Goal: Navigation & Orientation: Find specific page/section

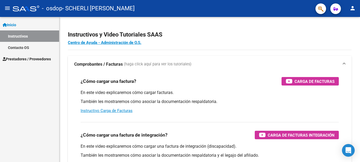
click at [355, 10] on mat-icon "person" at bounding box center [352, 8] width 6 height 6
click at [45, 60] on div at bounding box center [180, 81] width 360 height 162
click at [37, 60] on span "Prestadores / Proveedores" at bounding box center [27, 59] width 48 height 6
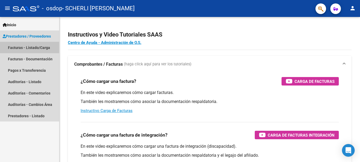
click at [38, 50] on link "Facturas - Listado/Carga" at bounding box center [29, 47] width 59 height 11
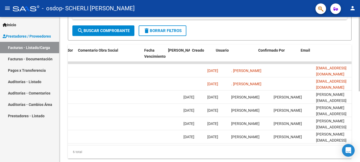
scroll to position [0, 834]
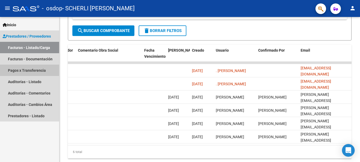
click at [28, 70] on link "Pagos x Transferencia" at bounding box center [29, 70] width 59 height 11
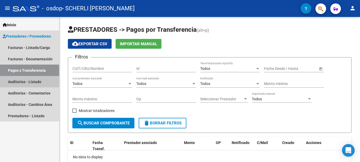
click at [37, 82] on link "Auditorías - Listado" at bounding box center [29, 81] width 59 height 11
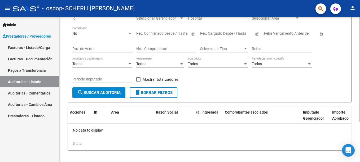
scroll to position [55, 0]
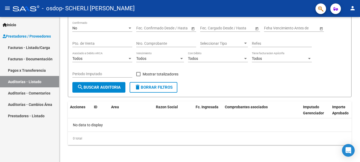
click at [37, 115] on link "Prestadores - Listado" at bounding box center [29, 115] width 59 height 11
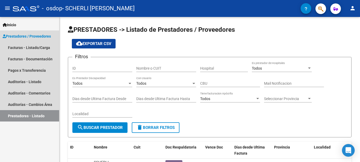
click at [23, 115] on link "Prestadores - Listado" at bounding box center [29, 115] width 59 height 11
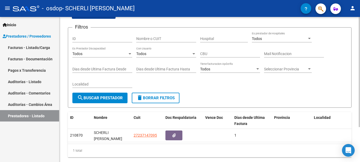
scroll to position [35, 0]
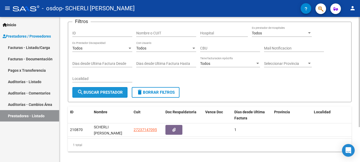
click at [109, 94] on span "search Buscar Prestador" at bounding box center [100, 92] width 46 height 5
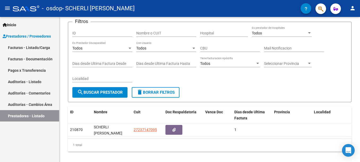
click at [15, 24] on span "Inicio" at bounding box center [10, 25] width 14 height 6
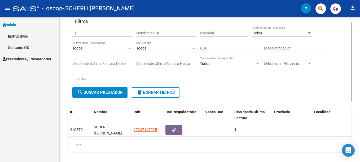
click at [18, 47] on link "Contacto OS" at bounding box center [29, 47] width 59 height 11
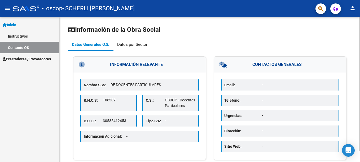
click at [127, 43] on div "Datos por Sector" at bounding box center [132, 45] width 30 height 6
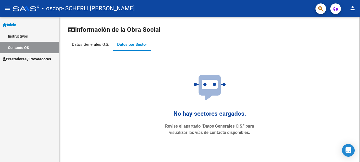
click at [98, 44] on div "Datos Generales O.S." at bounding box center [90, 45] width 37 height 6
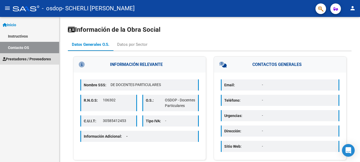
click at [25, 58] on span "Prestadores / Proveedores" at bounding box center [27, 59] width 48 height 6
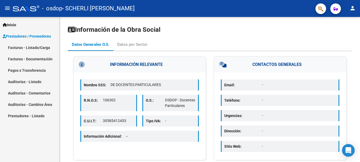
click at [352, 7] on mat-icon "person" at bounding box center [352, 8] width 6 height 6
click at [31, 47] on div at bounding box center [180, 81] width 360 height 162
click at [32, 48] on link "Facturas - Listado/Carga" at bounding box center [29, 47] width 59 height 11
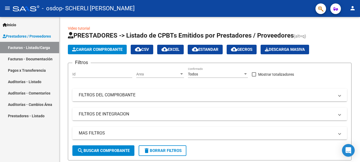
click at [352, 8] on mat-icon "person" at bounding box center [352, 8] width 6 height 6
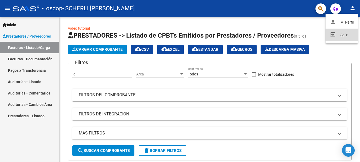
click at [342, 33] on button "exit_to_app Salir" at bounding box center [341, 35] width 32 height 13
